Goal: Task Accomplishment & Management: Manage account settings

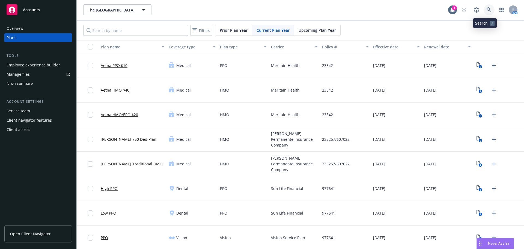
click at [487, 11] on icon at bounding box center [489, 9] width 5 height 5
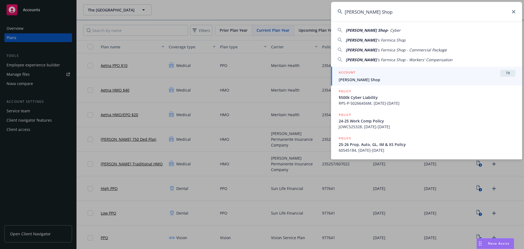
type input "[PERSON_NAME] Shop"
click at [380, 78] on span "[PERSON_NAME] Shop" at bounding box center [427, 80] width 177 height 6
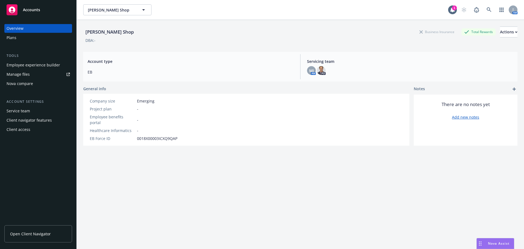
click at [54, 39] on div "Plans" at bounding box center [38, 37] width 63 height 9
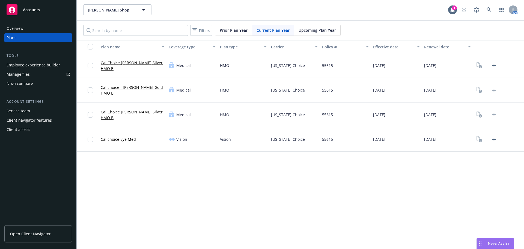
click at [288, 218] on div "[PERSON_NAME] Shop [PERSON_NAME] Shop 1 AM Filters Prior Plan Year Current Plan…" at bounding box center [300, 124] width 447 height 249
drag, startPoint x: 234, startPoint y: 207, endPoint x: 314, endPoint y: 176, distance: 85.6
click at [234, 207] on div "[PERSON_NAME] Shop [PERSON_NAME] Shop 1 AM Filters Prior Plan Year Current Plan…" at bounding box center [300, 124] width 447 height 249
click at [496, 68] on icon "Upload Plan Documents" at bounding box center [494, 65] width 7 height 7
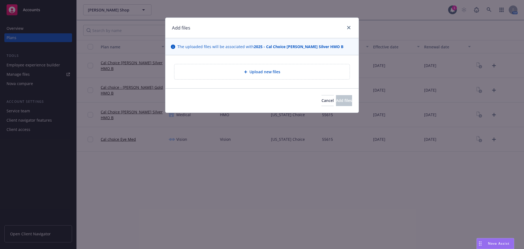
click at [243, 73] on div "Upload new files" at bounding box center [262, 71] width 166 height 6
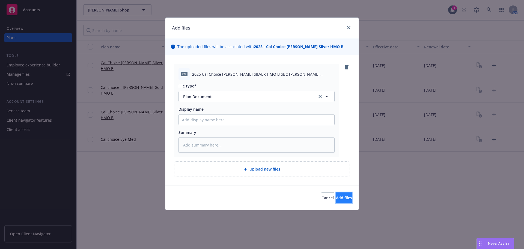
click at [342, 201] on button "Add files" at bounding box center [344, 197] width 16 height 11
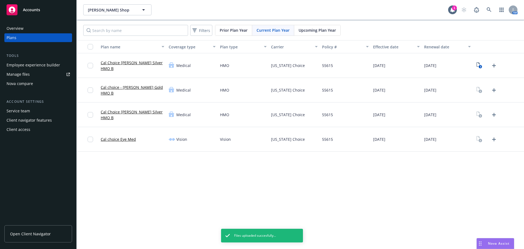
click at [493, 96] on div at bounding box center [498, 90] width 51 height 25
click at [495, 90] on icon "Upload Plan Documents" at bounding box center [494, 90] width 4 height 4
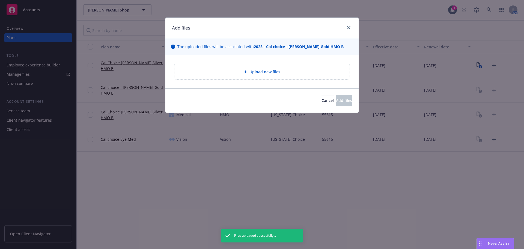
click at [256, 61] on div "Upload new files" at bounding box center [261, 71] width 193 height 33
click at [256, 68] on div "Upload new files" at bounding box center [261, 71] width 175 height 15
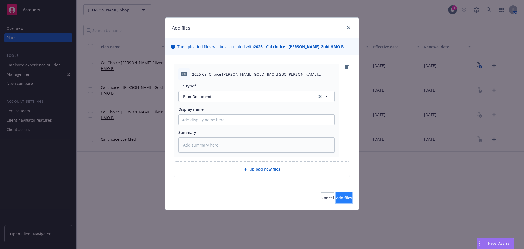
click at [341, 195] on span "Add files" at bounding box center [344, 197] width 16 height 5
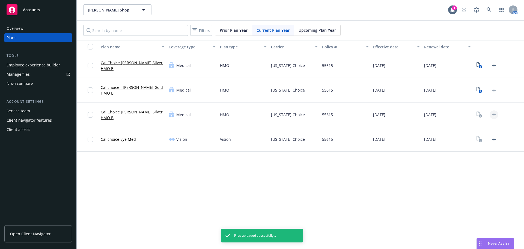
click at [494, 117] on icon "Upload Plan Documents" at bounding box center [494, 114] width 7 height 7
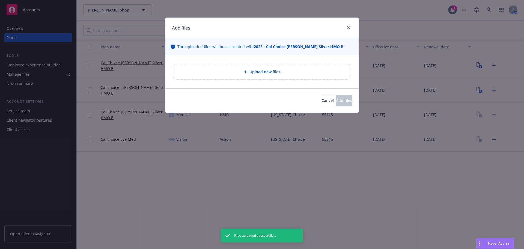
click at [248, 82] on div "Upload new files" at bounding box center [261, 71] width 193 height 33
click at [248, 74] on div "Upload new files" at bounding box center [262, 71] width 166 height 6
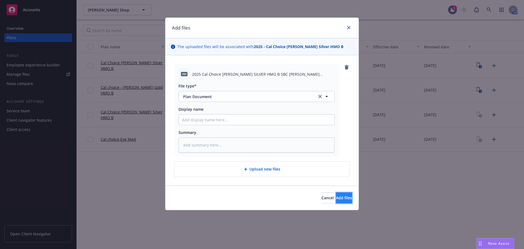
click at [341, 193] on button "Add files" at bounding box center [344, 197] width 16 height 11
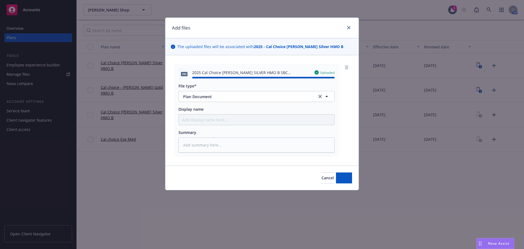
type textarea "x"
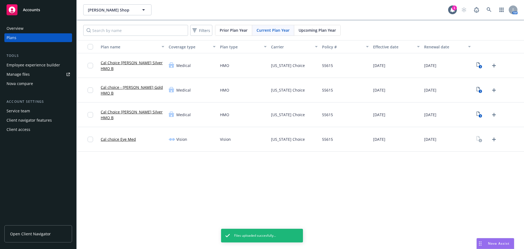
click at [196, 186] on div "[PERSON_NAME] Shop [PERSON_NAME] Shop 1 AM Filters Prior Plan Year Current Plan…" at bounding box center [300, 124] width 447 height 249
